Goal: Task Accomplishment & Management: Manage account settings

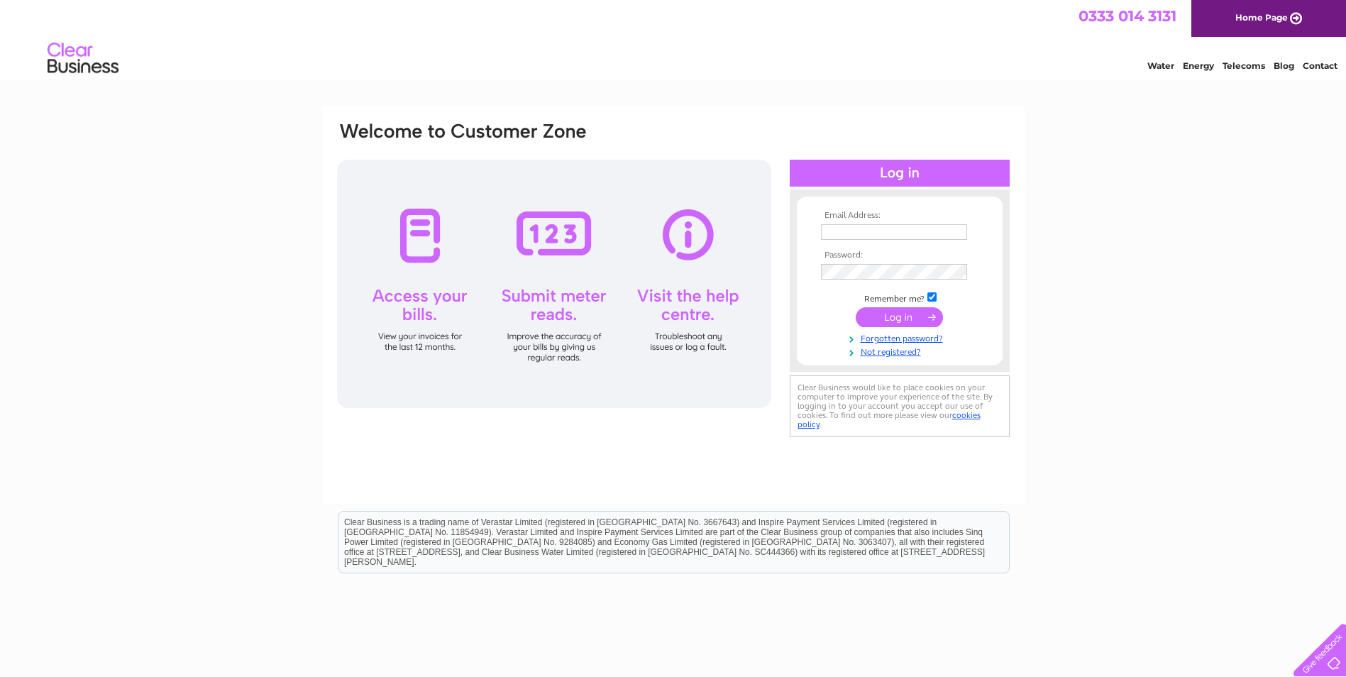
click at [935, 231] on input "text" at bounding box center [894, 232] width 146 height 16
type input "[EMAIL_ADDRESS][DOMAIN_NAME]"
click at [917, 319] on input "submit" at bounding box center [899, 319] width 87 height 20
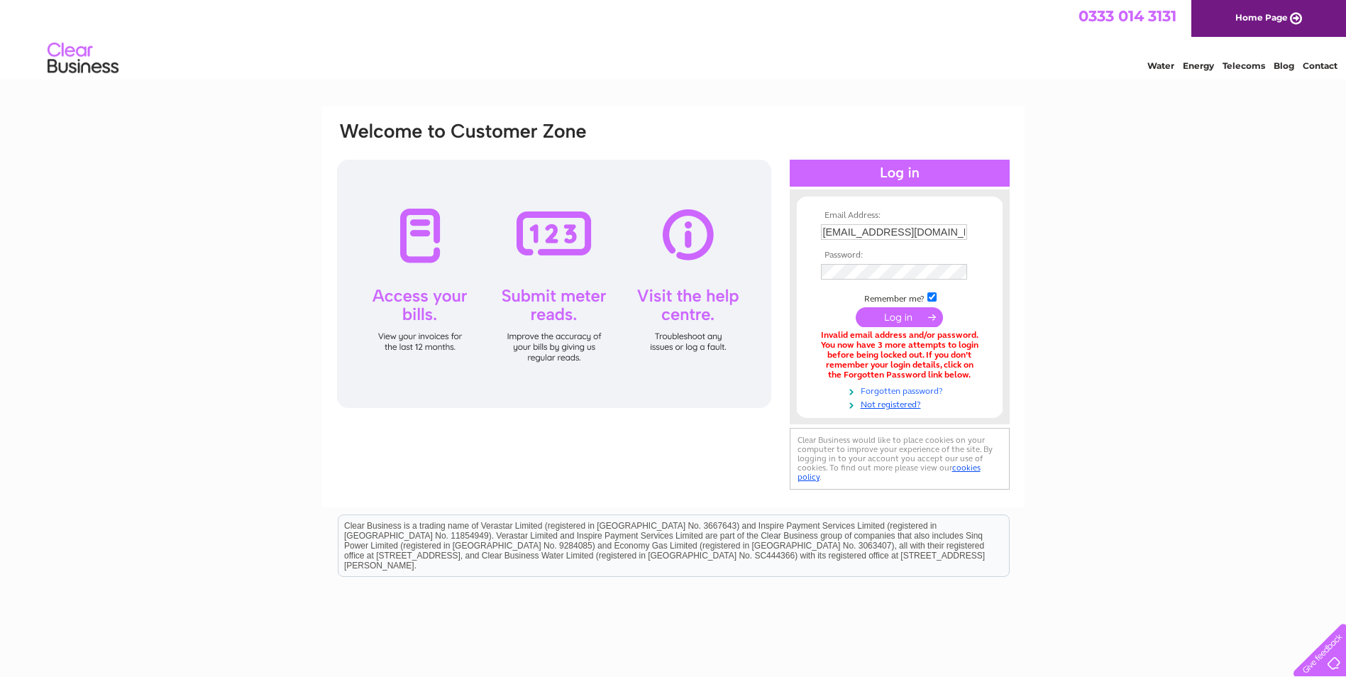
click at [886, 392] on link "Forgotten password?" at bounding box center [901, 389] width 161 height 13
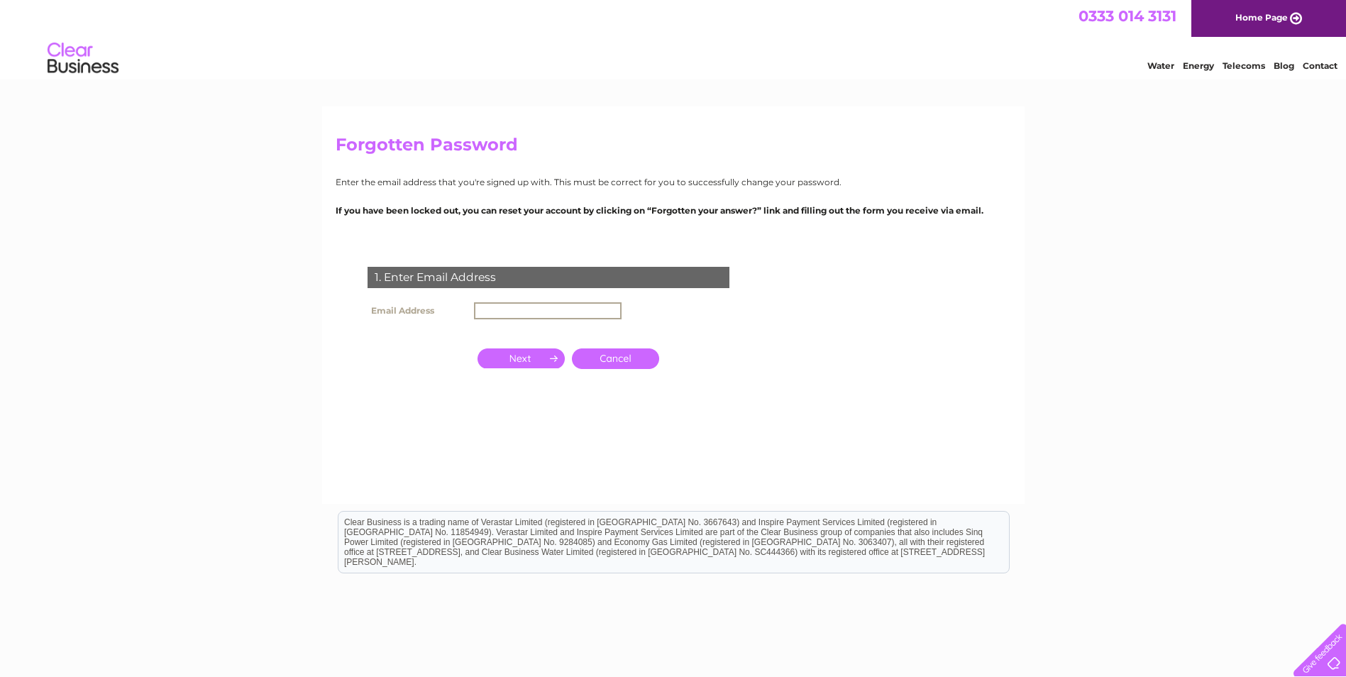
click at [603, 312] on input "text" at bounding box center [548, 310] width 148 height 17
type input "eglintondiner@hotmail.co.uk"
click at [514, 355] on input "button" at bounding box center [521, 357] width 87 height 20
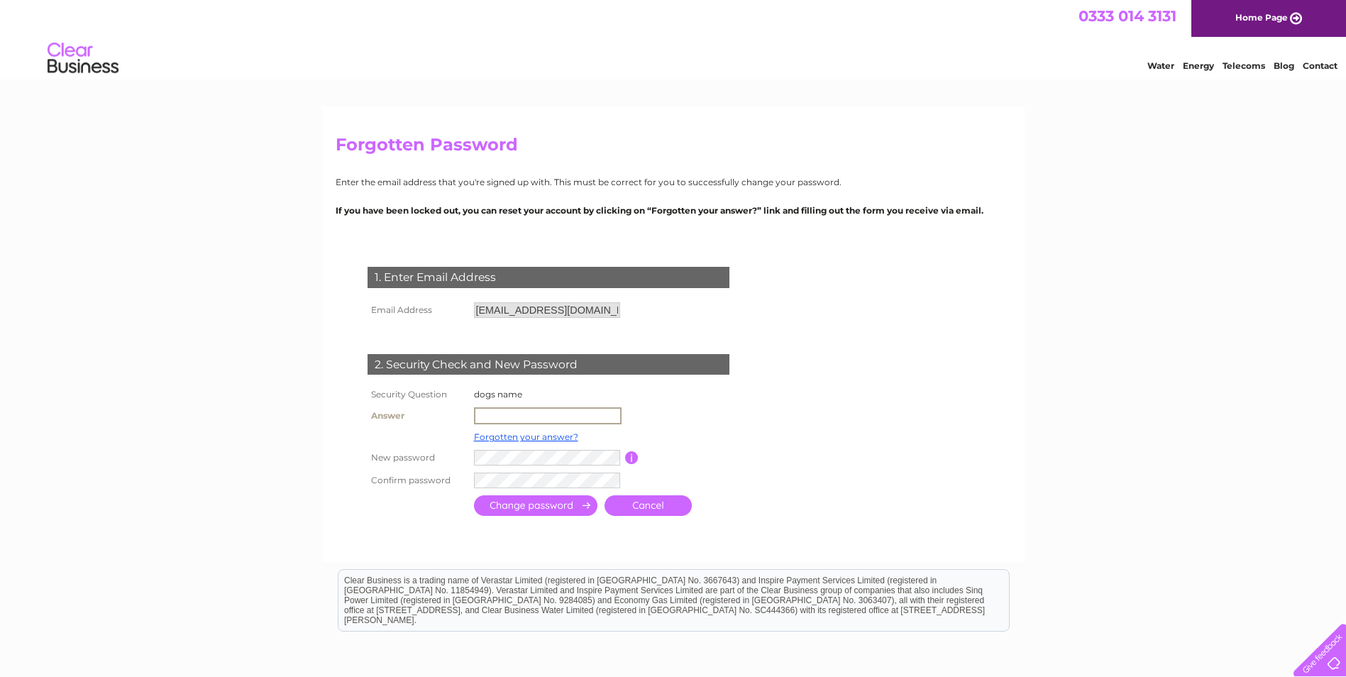
click at [523, 415] on input "text" at bounding box center [548, 415] width 148 height 17
type input "roxy"
click at [542, 512] on input "submit" at bounding box center [535, 504] width 123 height 21
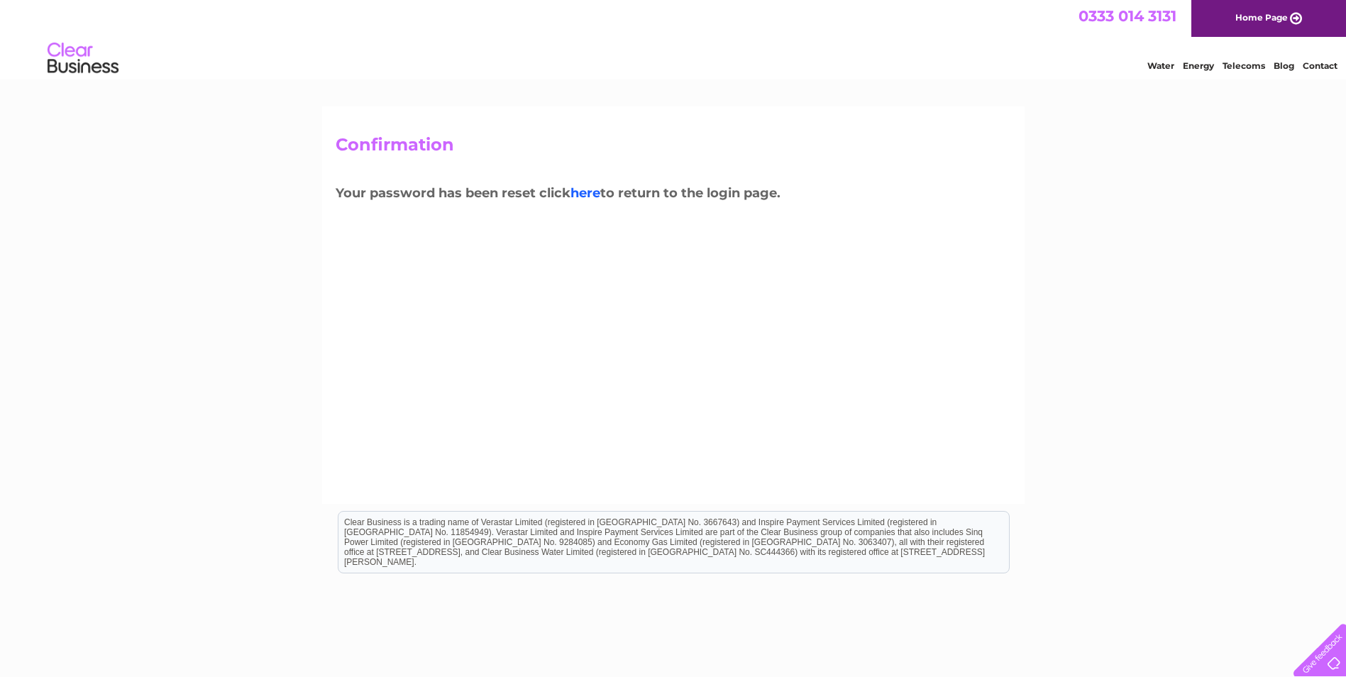
click at [597, 193] on link "here" at bounding box center [586, 193] width 30 height 16
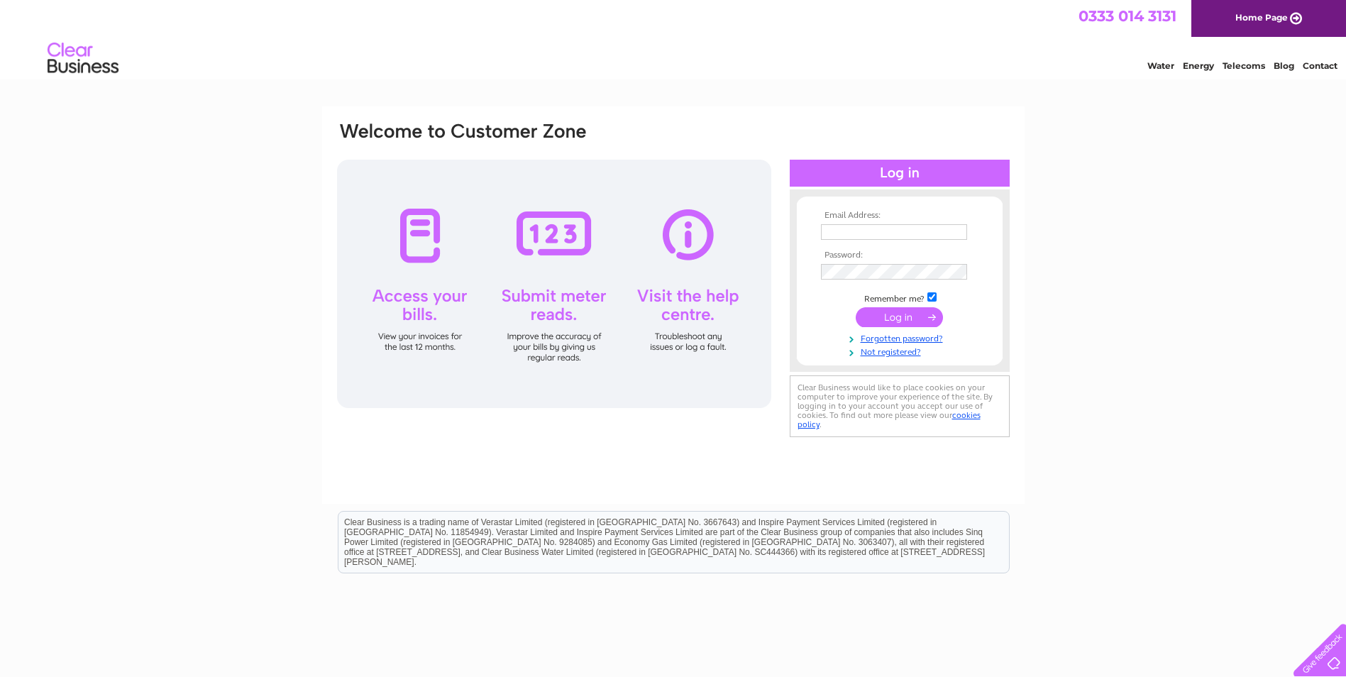
type input "eglintondiner@hotmail.co.uk"
click at [1117, 243] on div "Email Address: eglintondiner@hotmail.co.uk Password:" at bounding box center [673, 426] width 1346 height 640
click at [905, 310] on input "submit" at bounding box center [899, 317] width 87 height 20
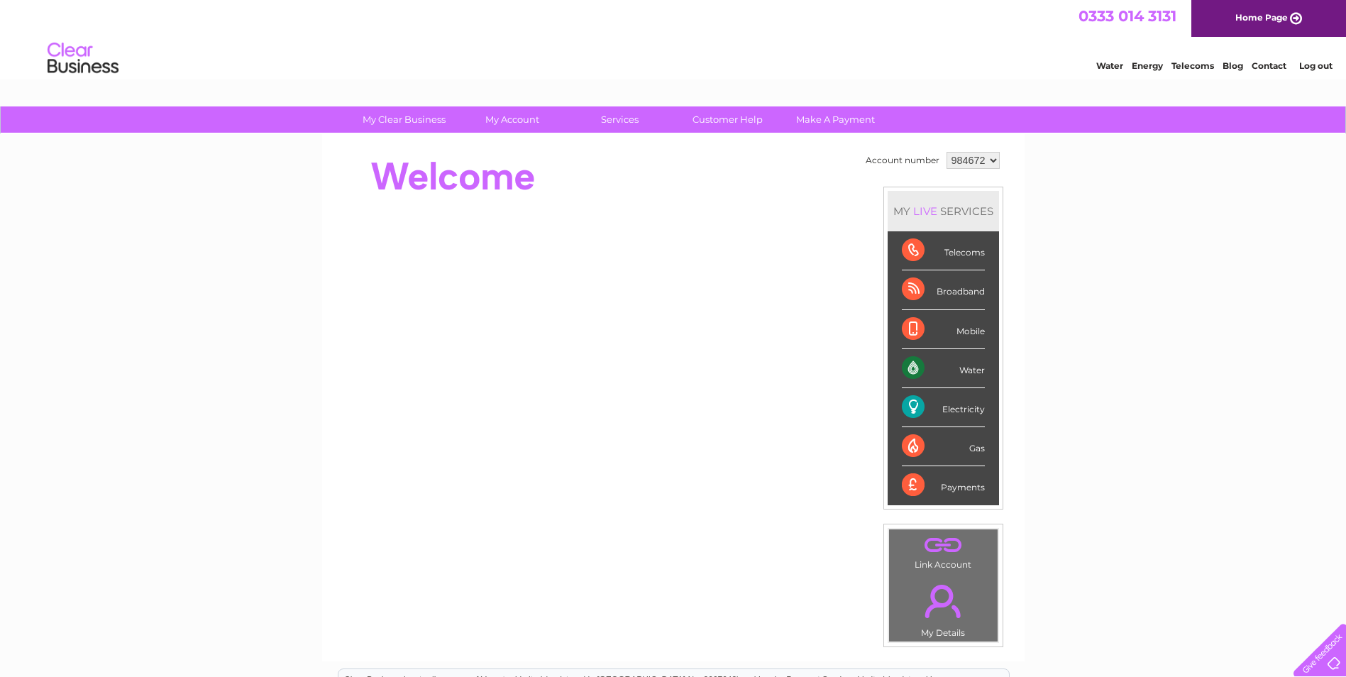
click at [992, 162] on select "984672" at bounding box center [973, 160] width 53 height 17
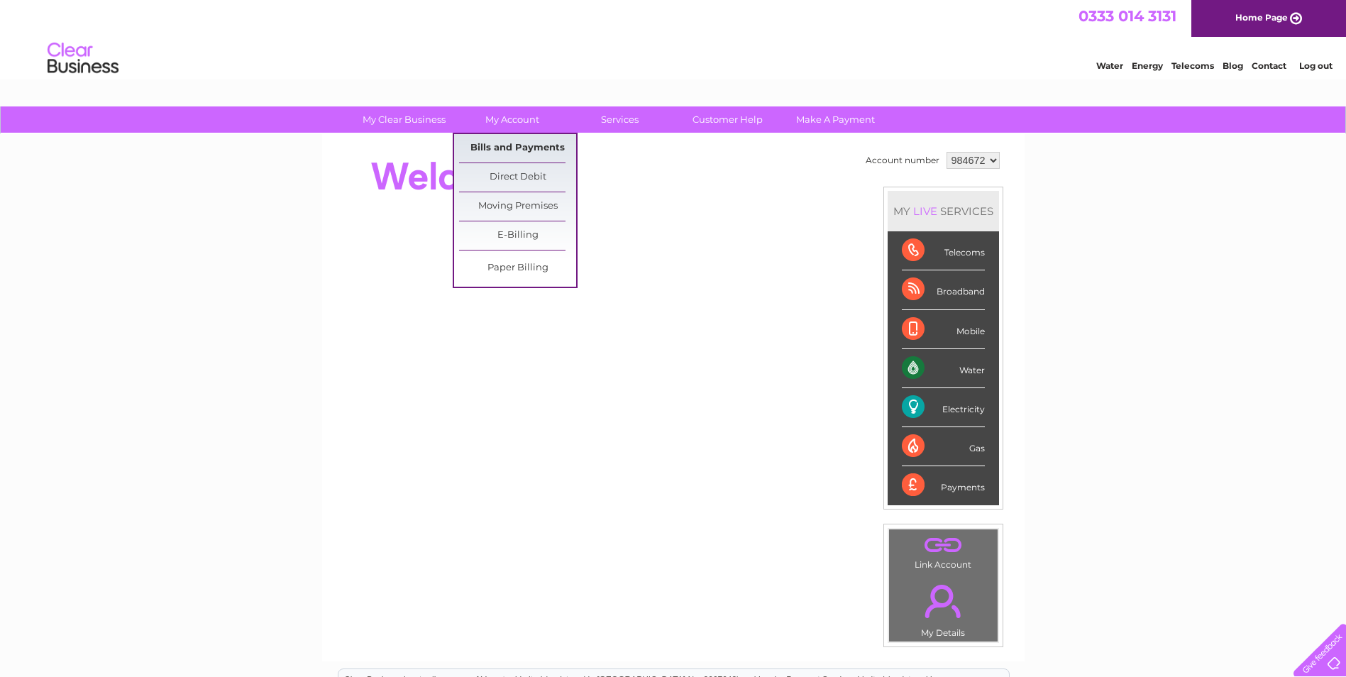
click at [510, 143] on link "Bills and Payments" at bounding box center [517, 148] width 117 height 28
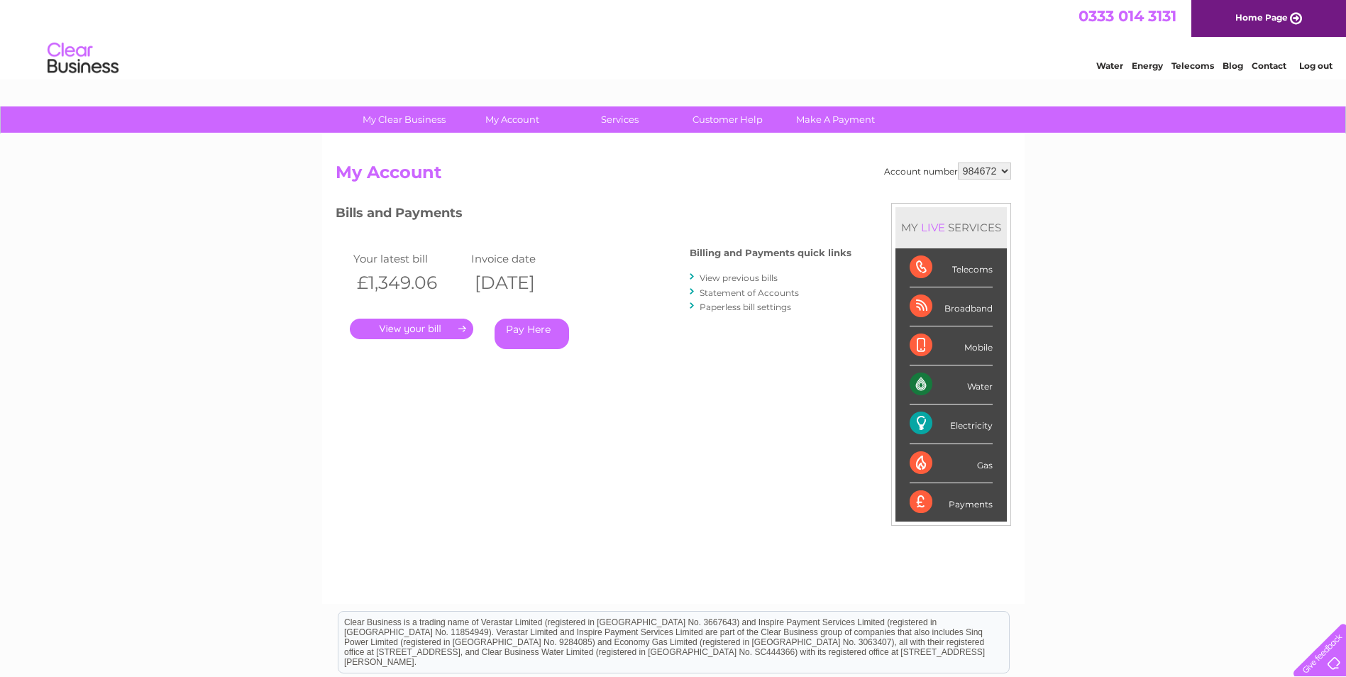
click at [735, 277] on link "View previous bills" at bounding box center [739, 278] width 78 height 11
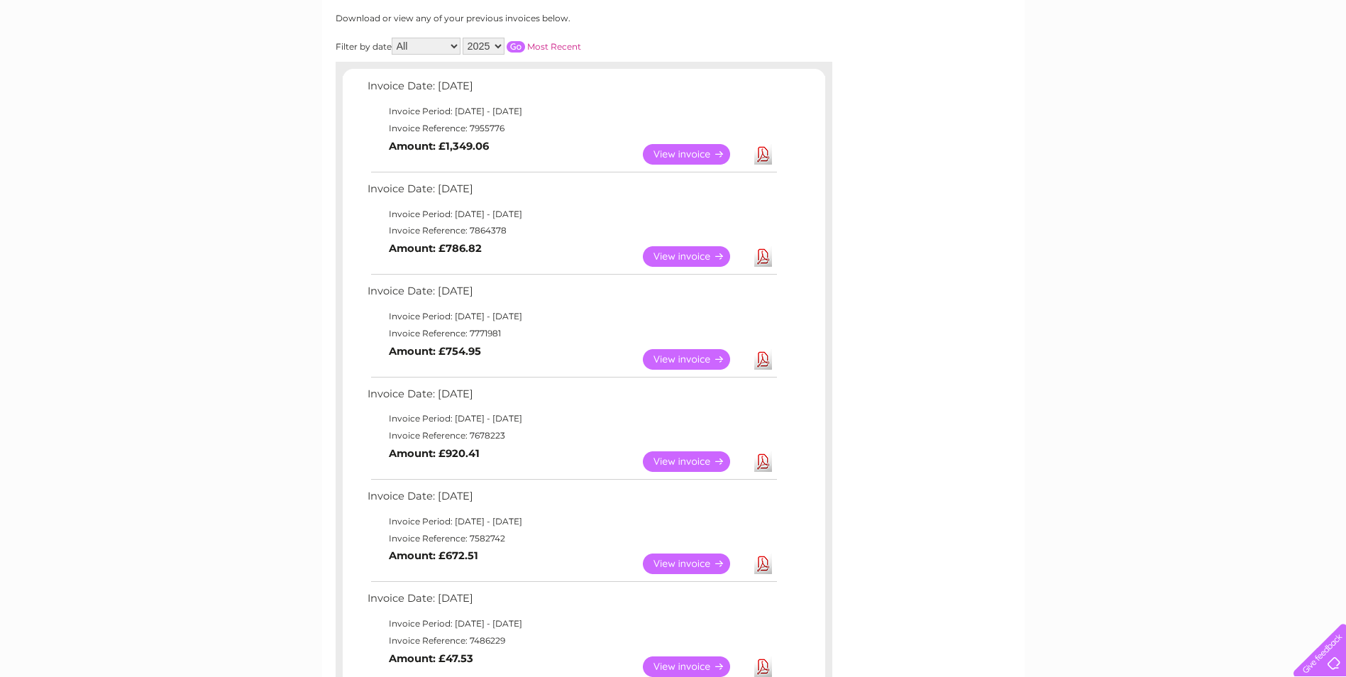
scroll to position [213, 0]
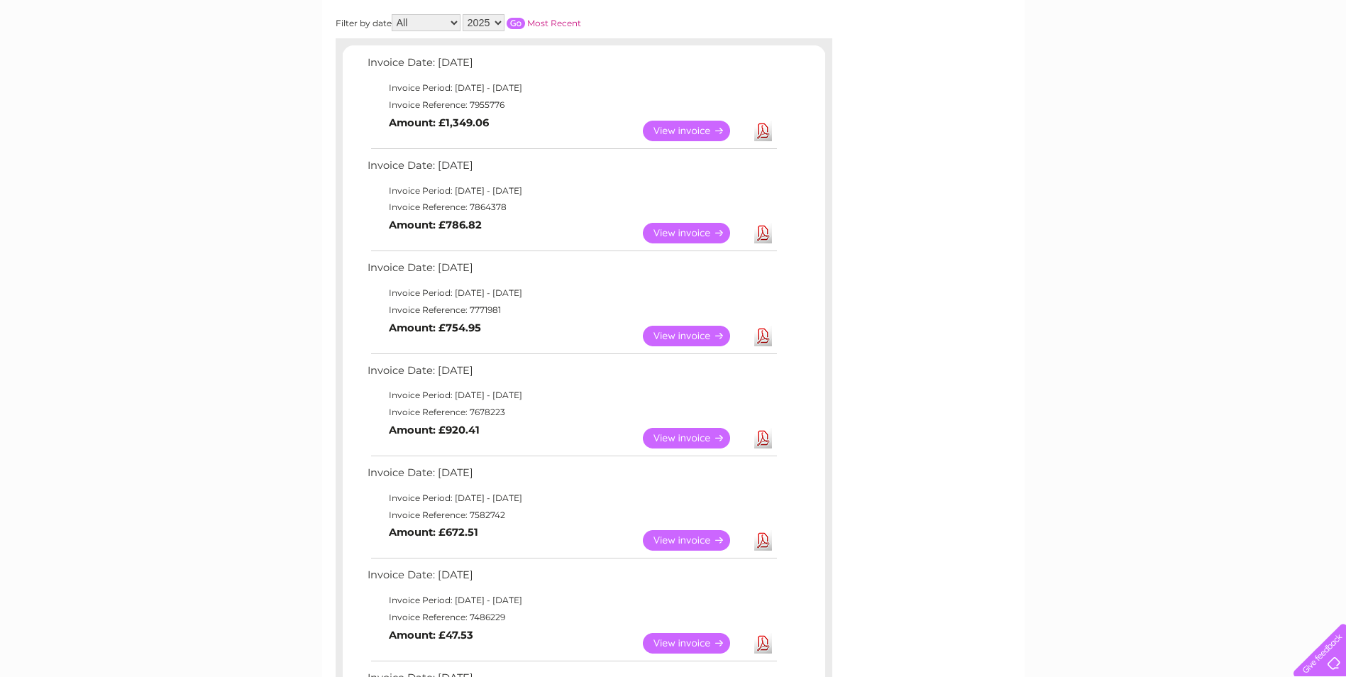
click at [693, 234] on link "View" at bounding box center [695, 233] width 104 height 21
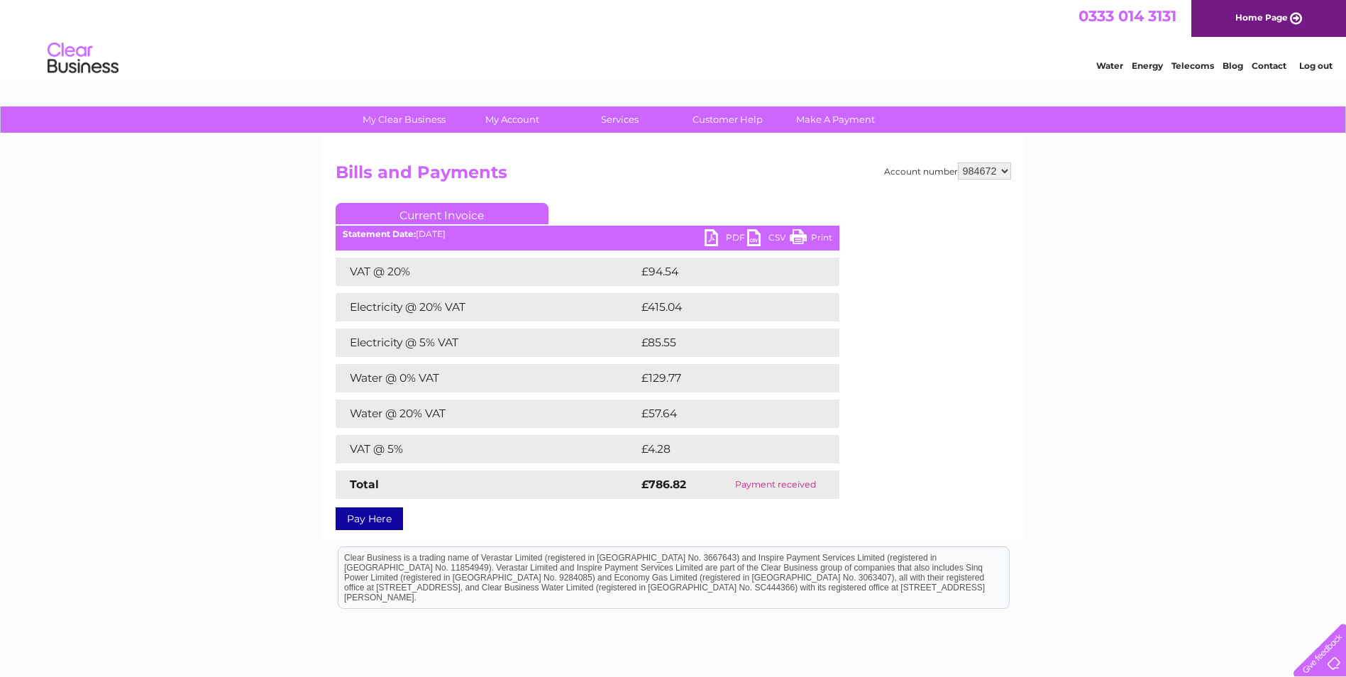
click at [726, 241] on link "PDF" at bounding box center [726, 239] width 43 height 21
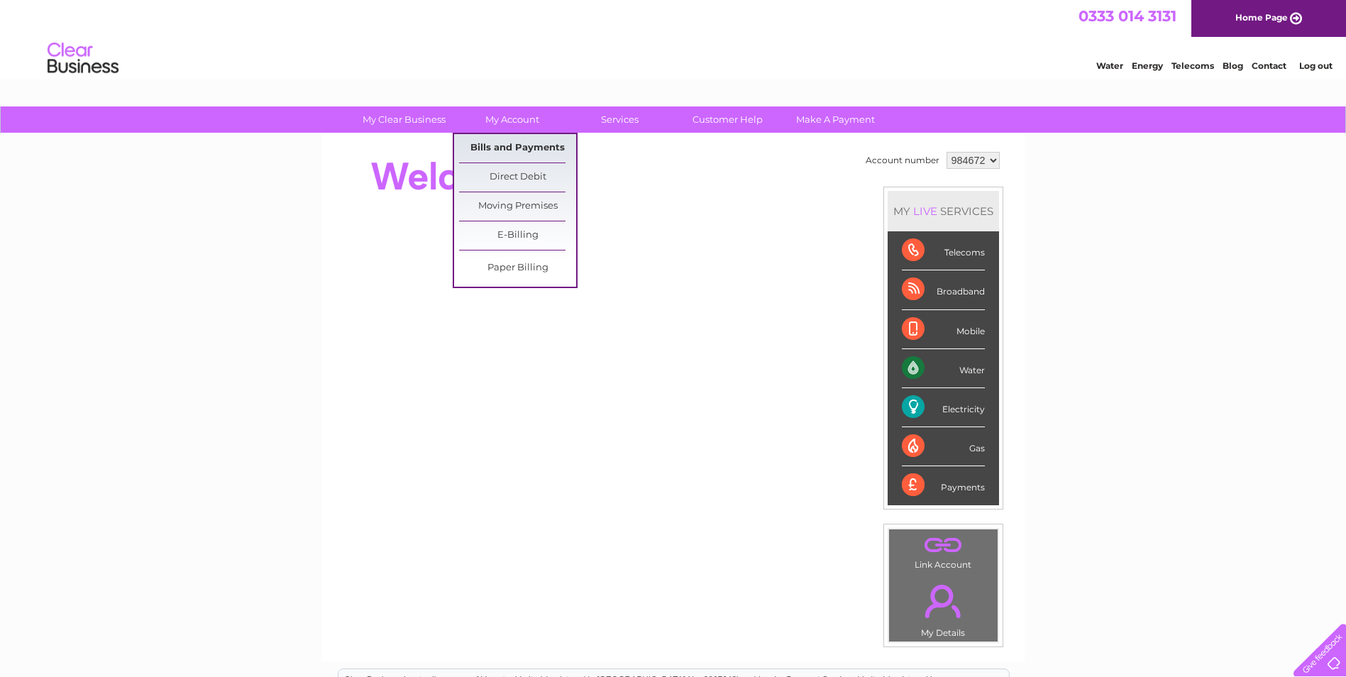
click link "Bills and Payments"
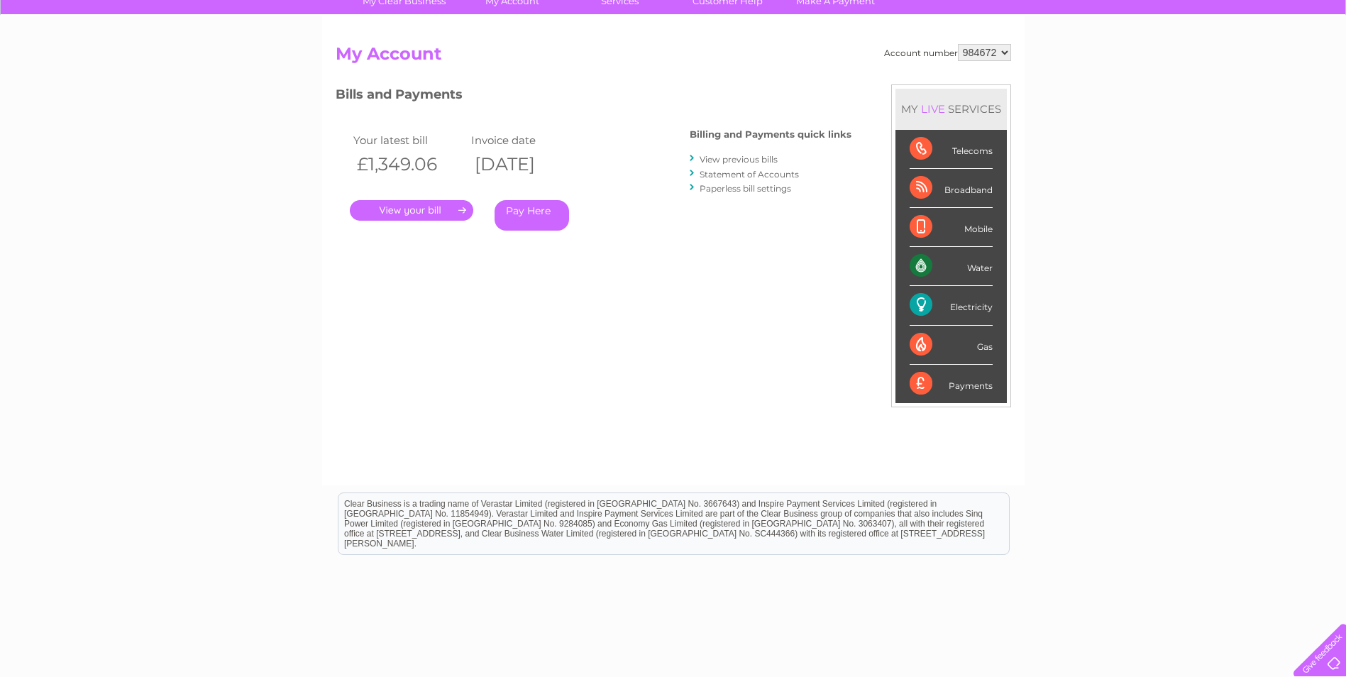
scroll to position [142, 0]
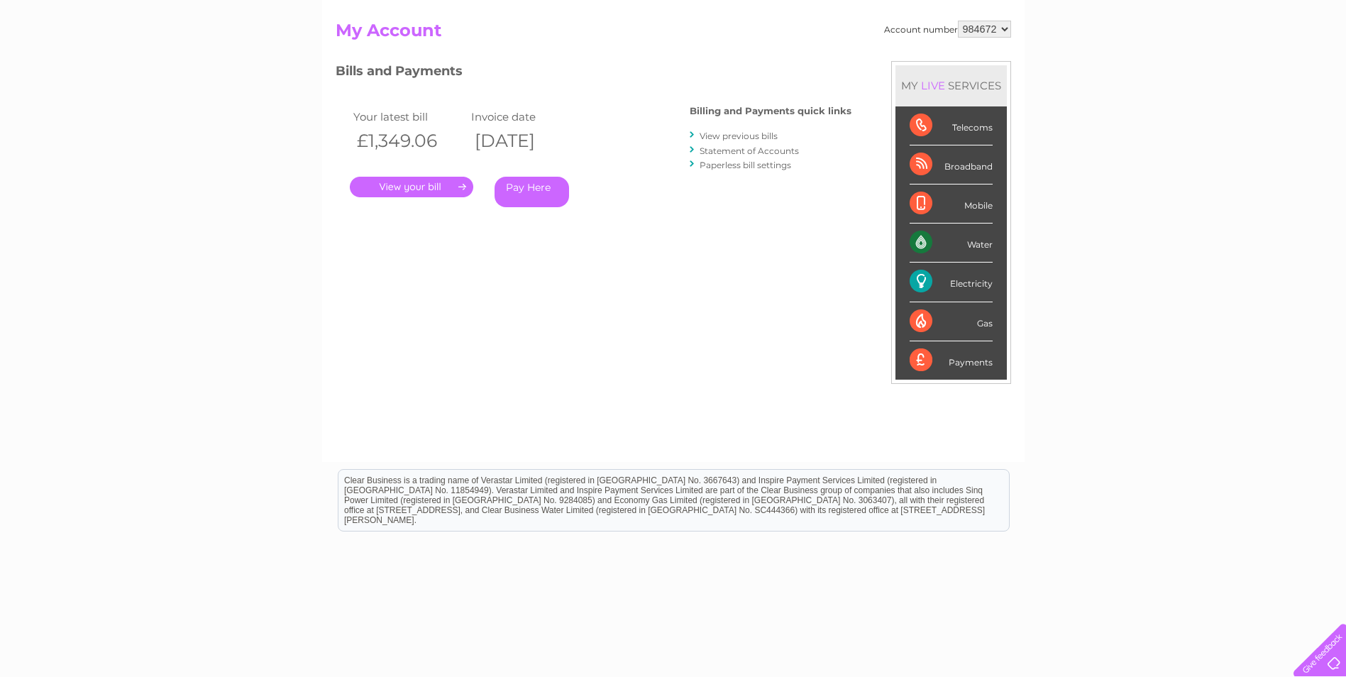
click at [444, 187] on link "." at bounding box center [411, 187] width 123 height 21
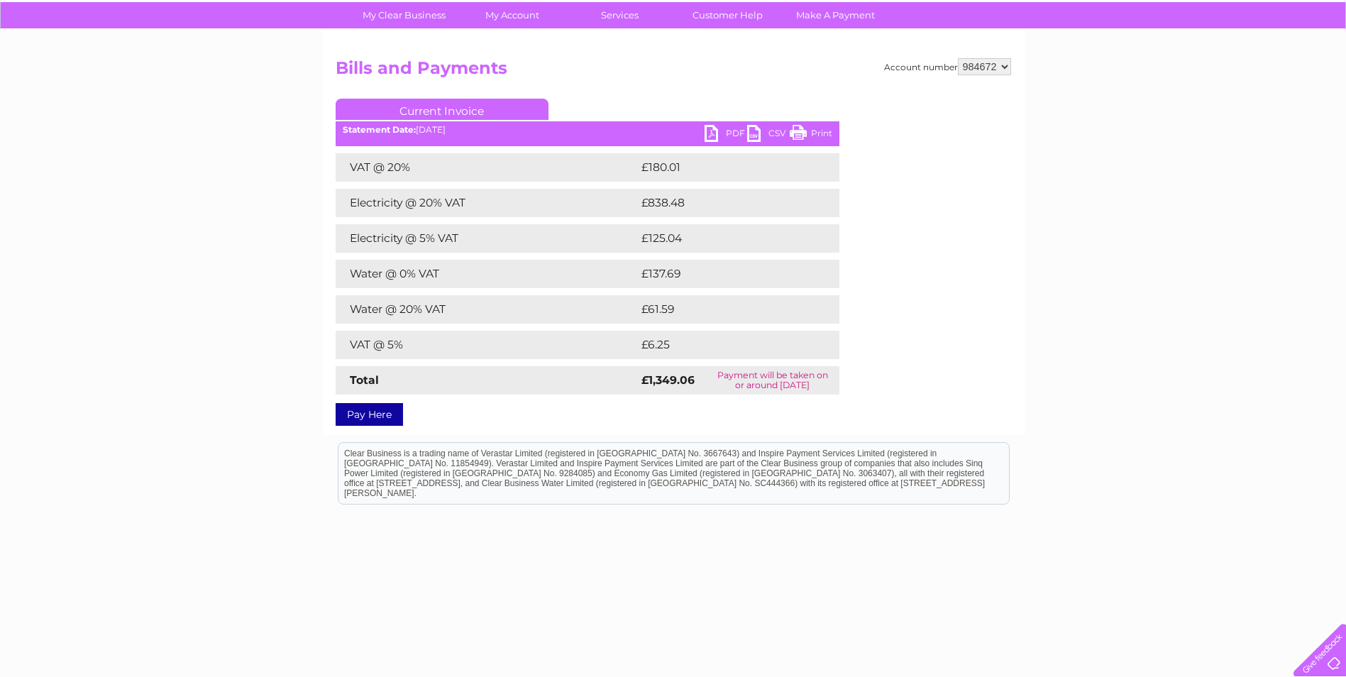
scroll to position [115, 0]
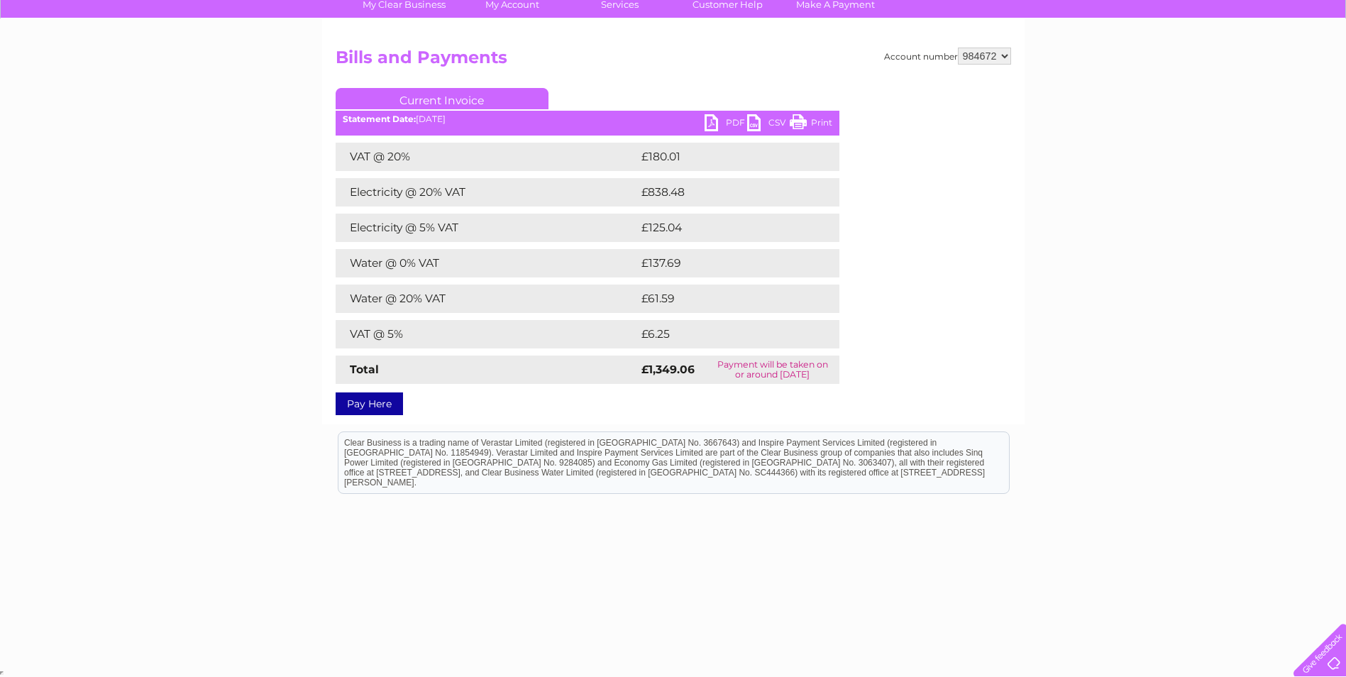
click at [722, 121] on link "PDF" at bounding box center [726, 124] width 43 height 21
